Goal: Task Accomplishment & Management: Manage account settings

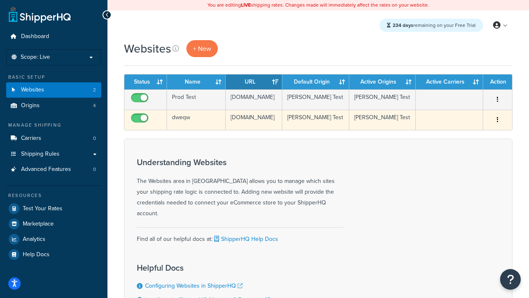
click at [497, 122] on icon "button" at bounding box center [498, 120] width 2 height 6
click at [464, 174] on link "Delete" at bounding box center [464, 173] width 65 height 17
